Goal: Task Accomplishment & Management: Use online tool/utility

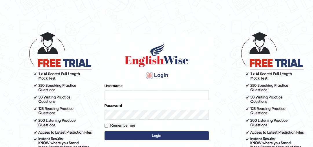
type input "YulyH"
click at [117, 133] on button "Login" at bounding box center [157, 135] width 104 height 9
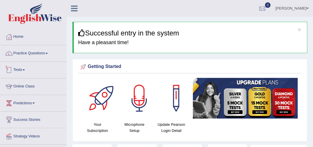
click at [20, 69] on link "Tests" at bounding box center [33, 69] width 66 height 14
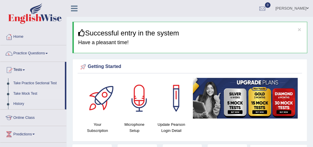
click at [23, 94] on link "Take Mock Test" at bounding box center [38, 93] width 54 height 10
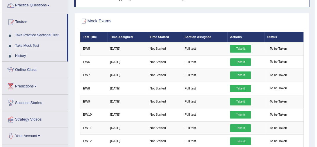
scroll to position [45, 0]
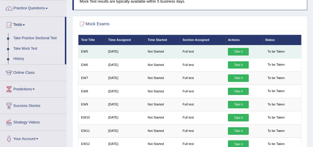
click at [246, 52] on link "Take it" at bounding box center [238, 52] width 21 height 8
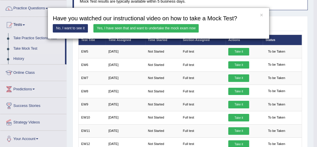
click at [167, 28] on link "Yes, I have seen that and want to undertake the mock exam now" at bounding box center [145, 28] width 105 height 8
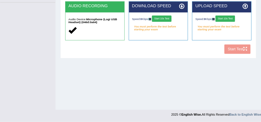
scroll to position [111, 0]
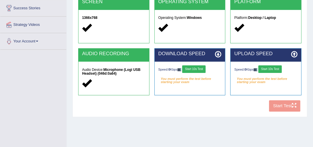
click at [198, 69] on button "Start 10s Test" at bounding box center [193, 69] width 23 height 8
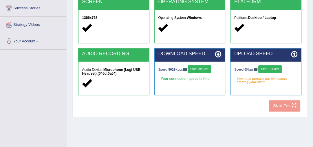
click at [271, 67] on button "Start 10s Test" at bounding box center [270, 69] width 23 height 8
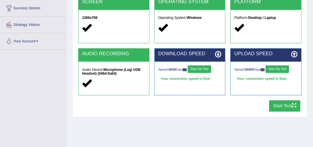
click at [281, 128] on div "Home Exams Exam Requirements System Requirements Test COOKIES Cookies Enabled J…" at bounding box center [190, 34] width 247 height 290
click at [288, 107] on button "Start Test" at bounding box center [285, 105] width 32 height 11
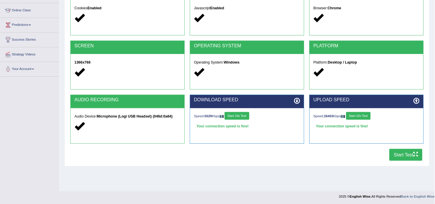
scroll to position [75, 0]
